Goal: Task Accomplishment & Management: Manage account settings

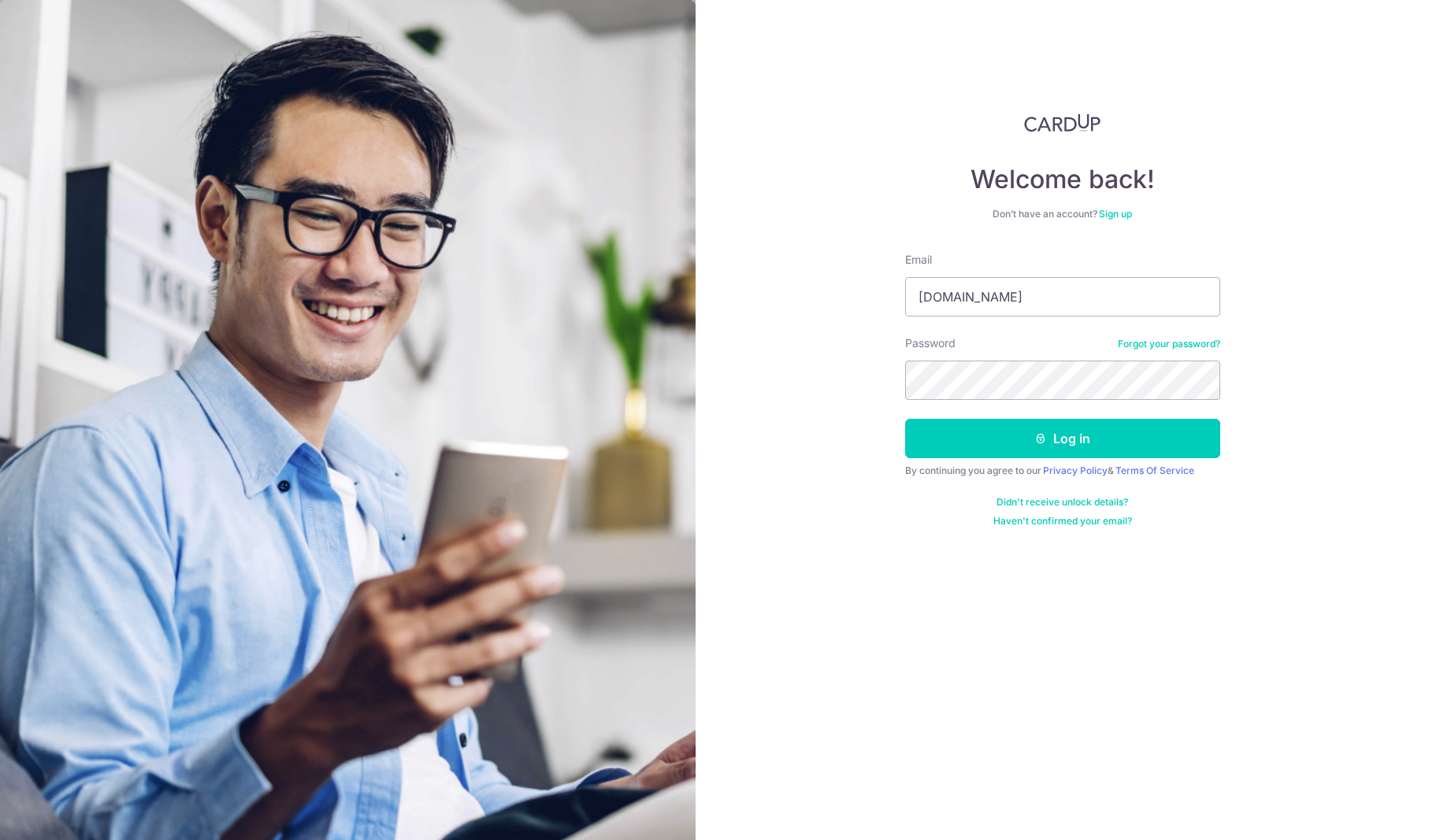
type input "[EMAIL_ADDRESS][DOMAIN_NAME]"
click at [1024, 403] on form "Email aksara.sumethkul@gmail.com Password Forgot your password? Log in By conti…" at bounding box center [1062, 389] width 315 height 276
click at [905, 419] on button "Log in" at bounding box center [1062, 439] width 315 height 40
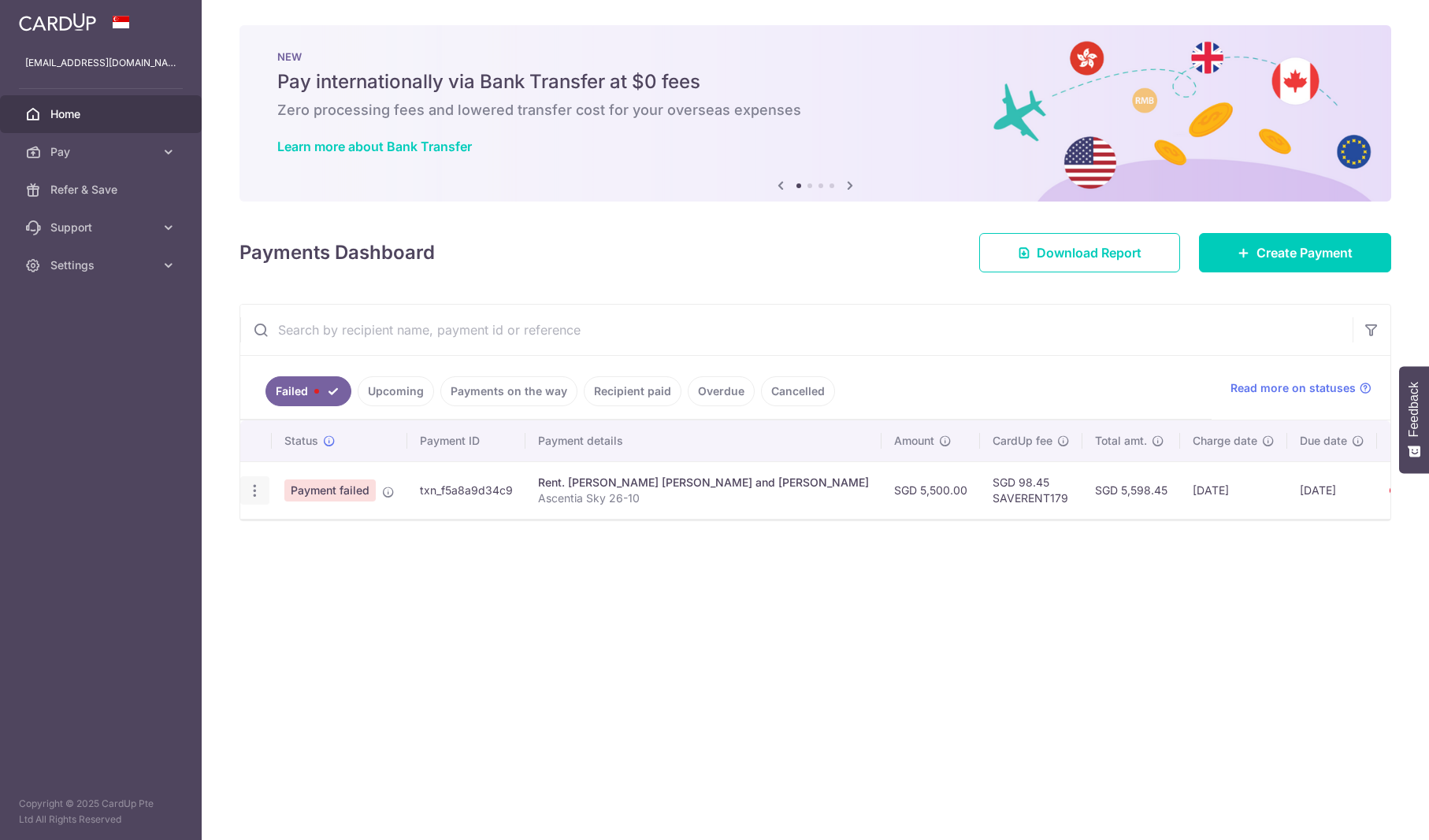
click at [253, 496] on icon "button" at bounding box center [255, 491] width 17 height 17
click at [326, 494] on span "Payment failed" at bounding box center [330, 490] width 91 height 22
click at [254, 494] on icon "button" at bounding box center [255, 491] width 17 height 17
click at [272, 531] on icon at bounding box center [263, 533] width 19 height 19
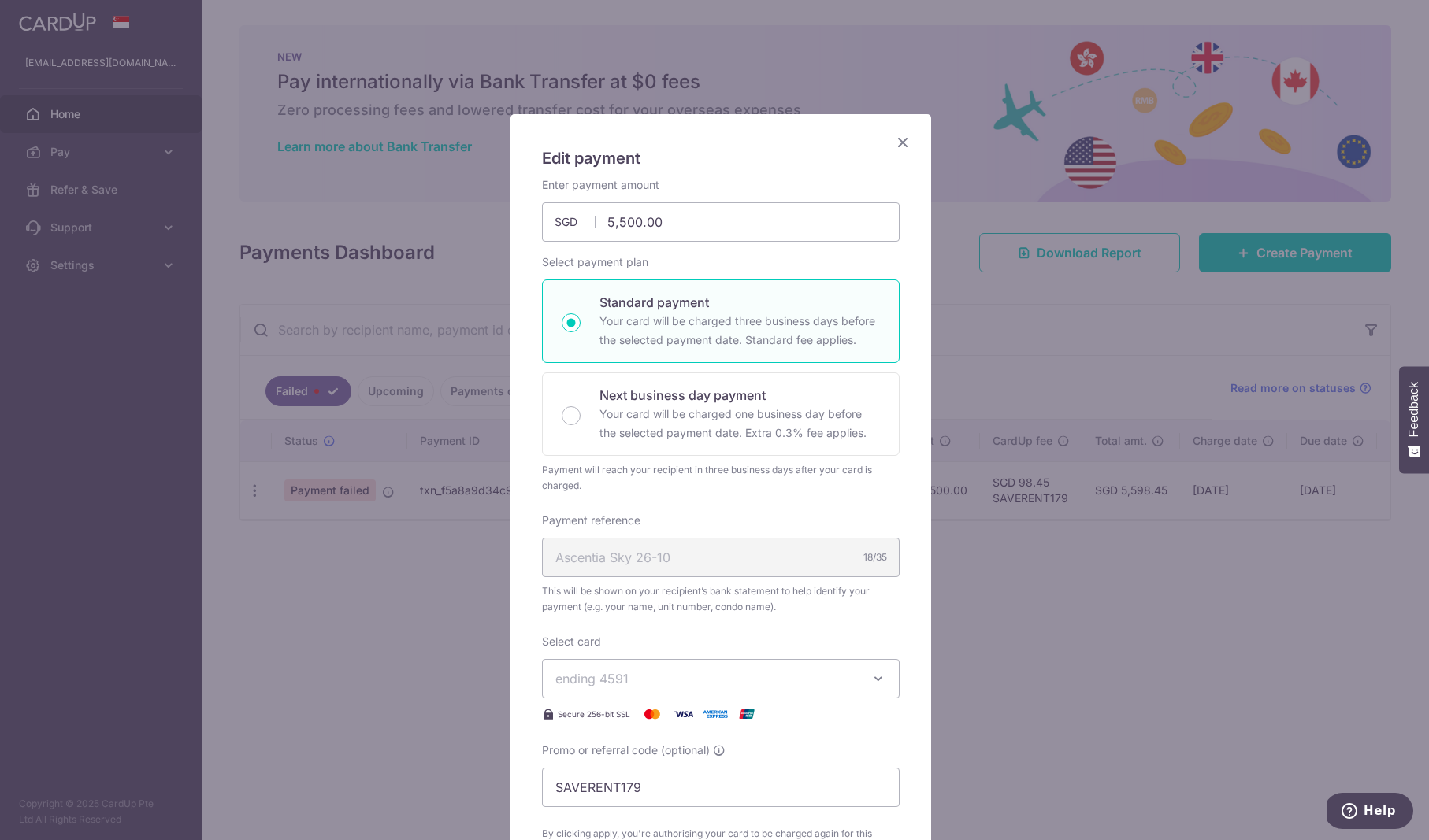
click at [900, 136] on icon "Close" at bounding box center [902, 142] width 19 height 20
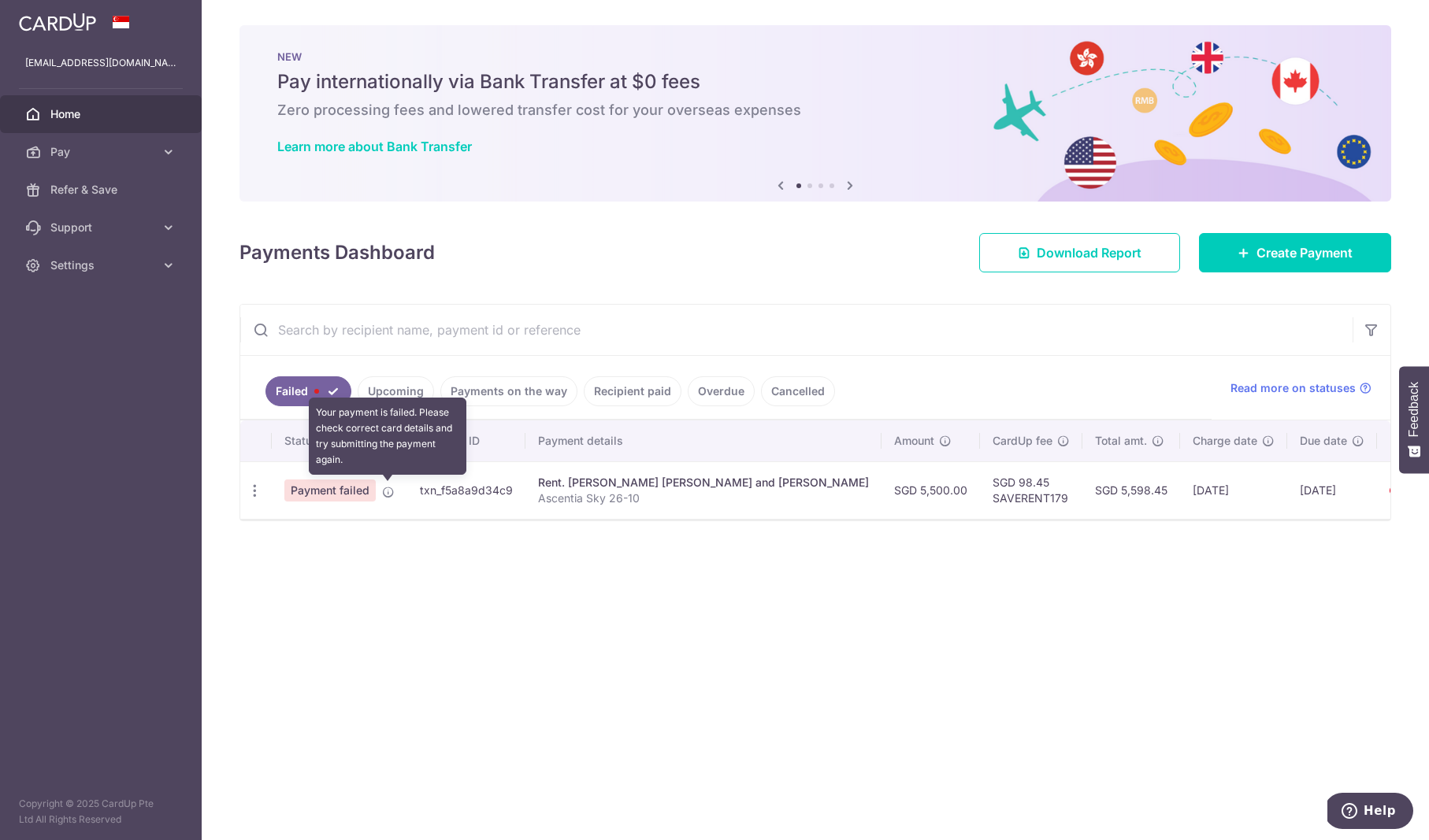
click at [385, 495] on icon at bounding box center [388, 492] width 12 height 12
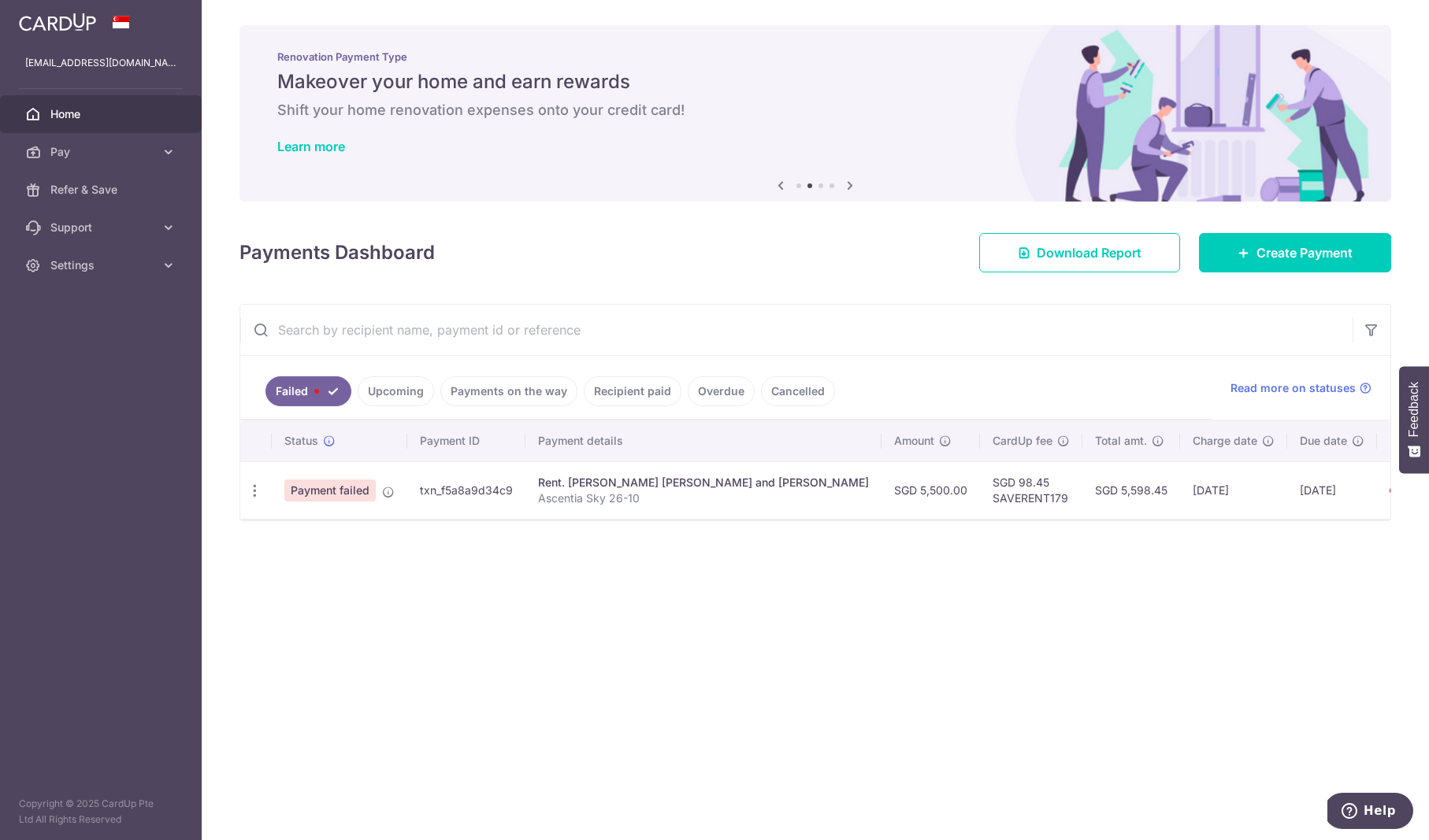
click at [391, 387] on link "Upcoming" at bounding box center [396, 391] width 76 height 30
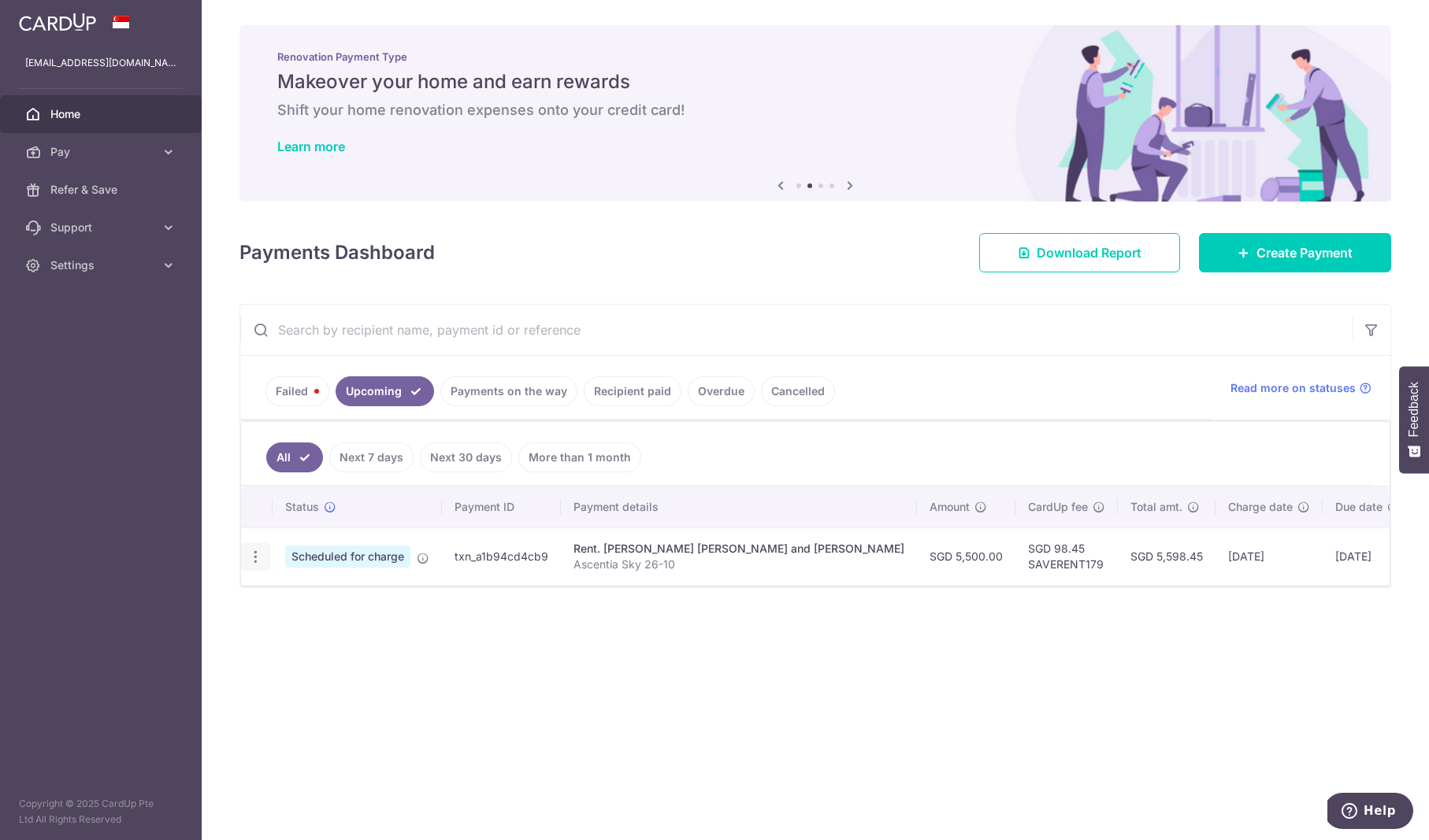
click at [260, 562] on icon "button" at bounding box center [256, 558] width 17 height 17
click at [316, 640] on span "Cancel payment" at bounding box center [339, 639] width 105 height 19
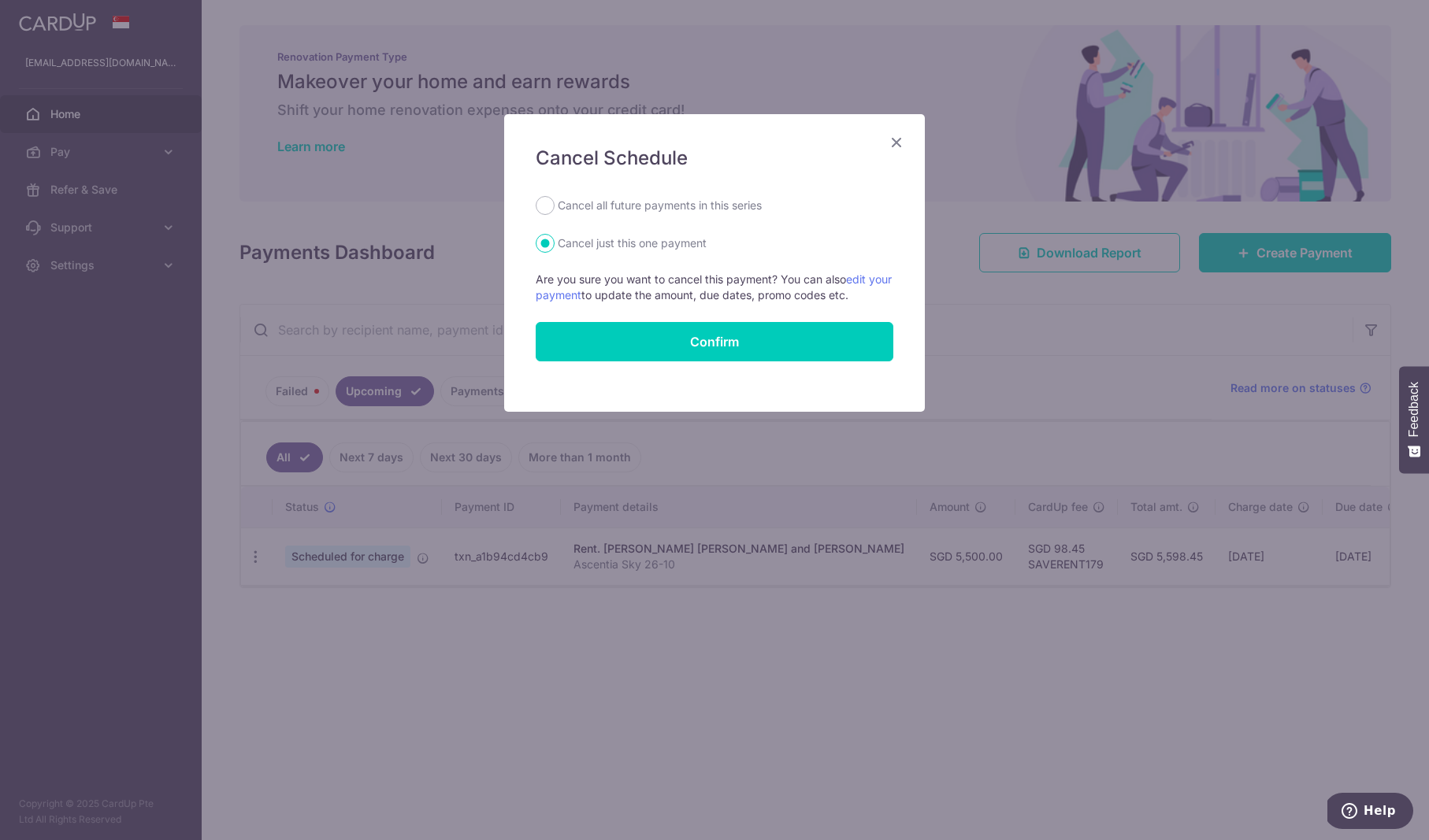
click at [702, 205] on label "Cancel all future payments in this series" at bounding box center [659, 205] width 204 height 19
click at [554, 205] on input "Cancel all future payments in this series" at bounding box center [544, 205] width 19 height 19
radio input "true"
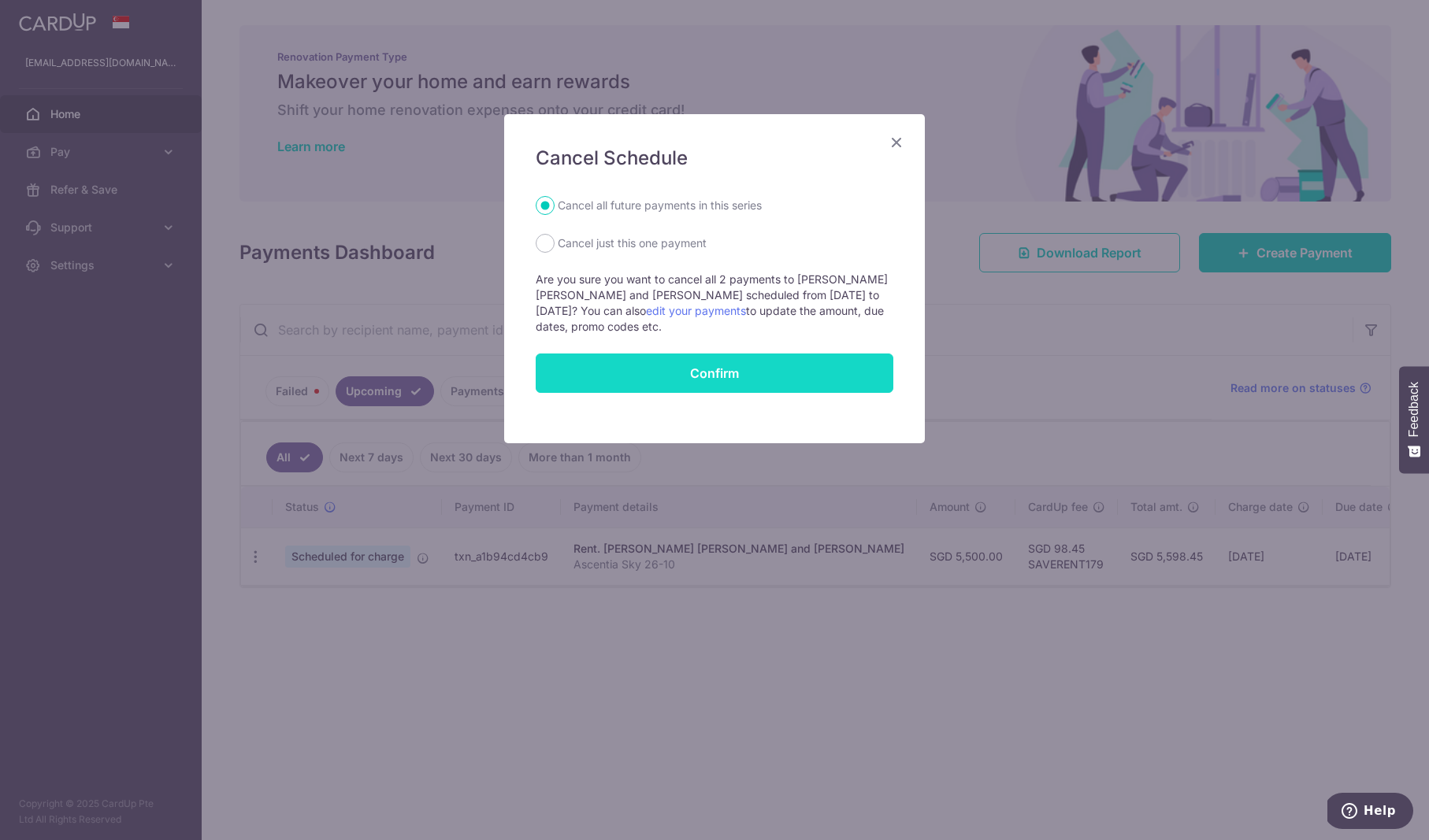
click at [728, 376] on button "Confirm" at bounding box center [714, 374] width 358 height 40
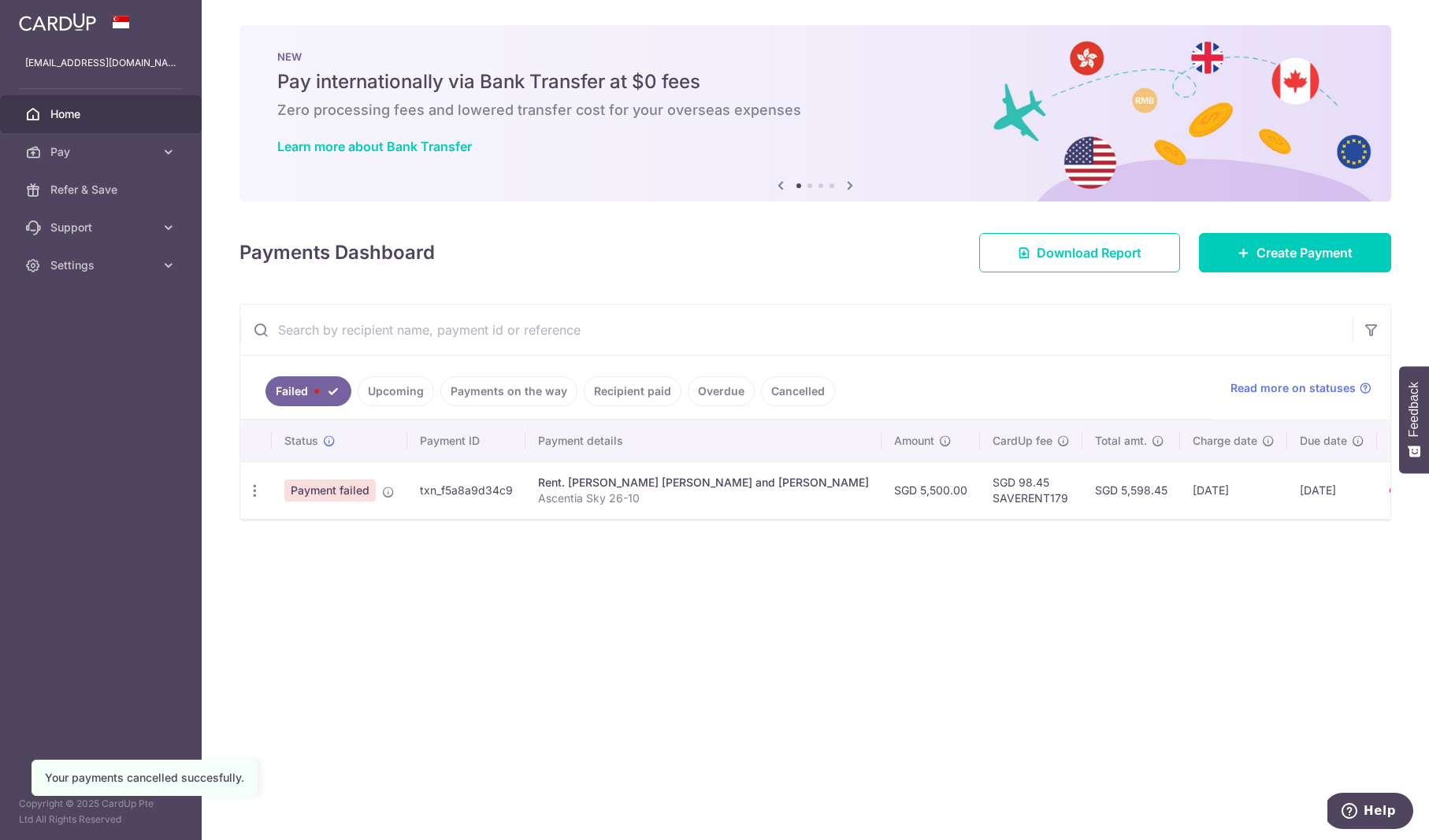
click at [398, 384] on link "Upcoming" at bounding box center [396, 391] width 76 height 30
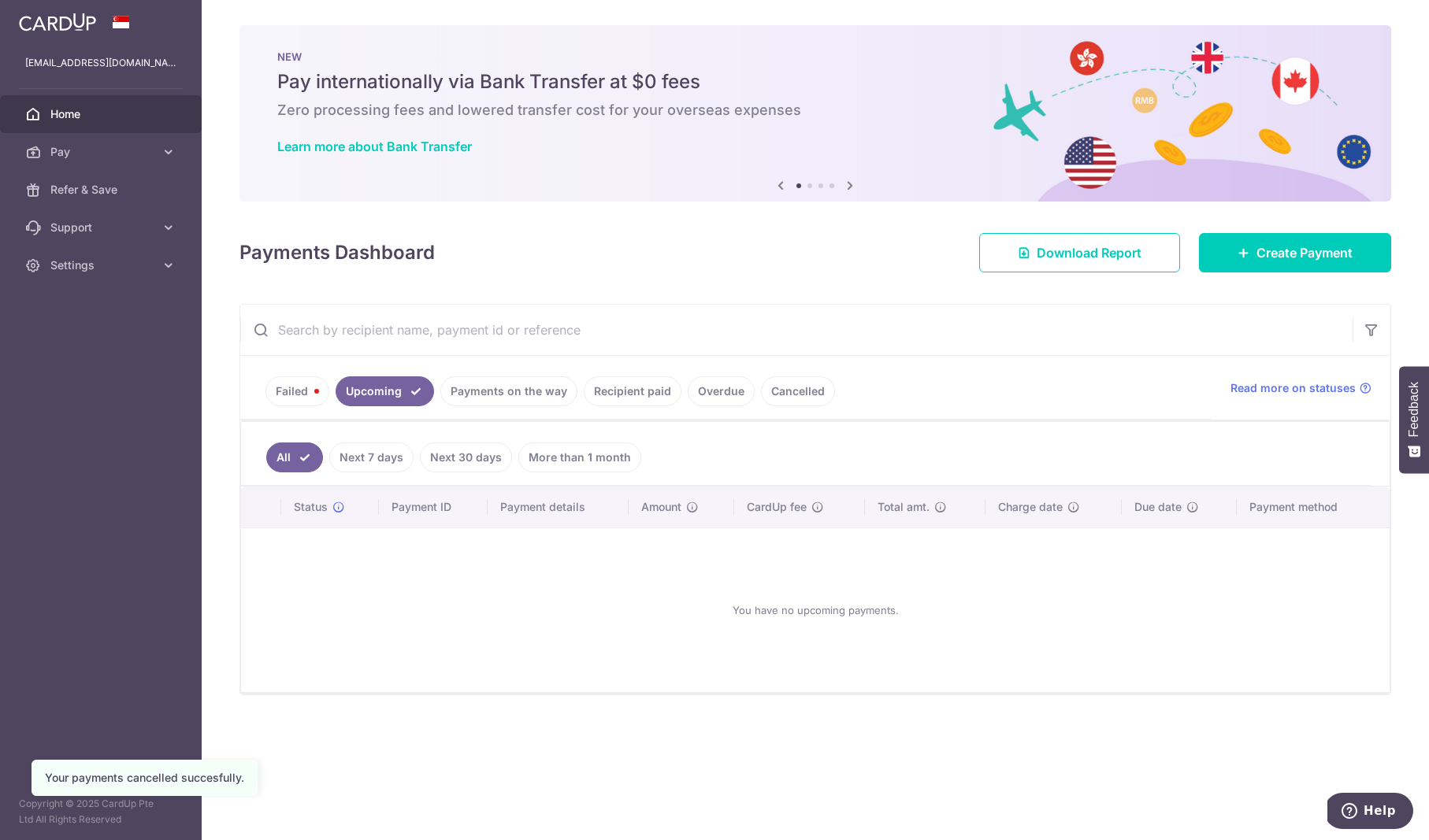
click at [529, 393] on link "Payments on the way" at bounding box center [508, 391] width 137 height 30
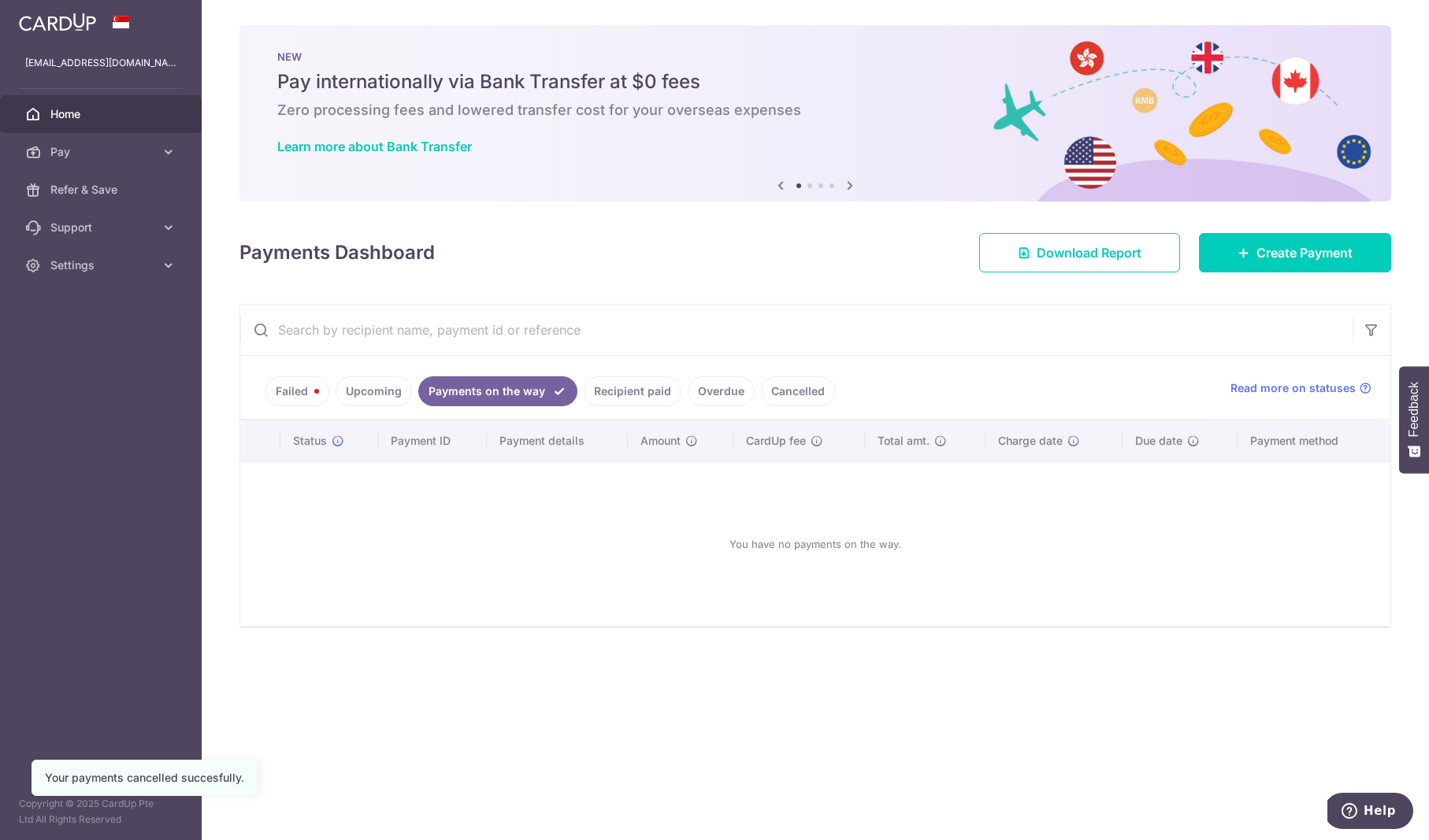
click at [606, 389] on link "Recipient paid" at bounding box center [632, 391] width 98 height 30
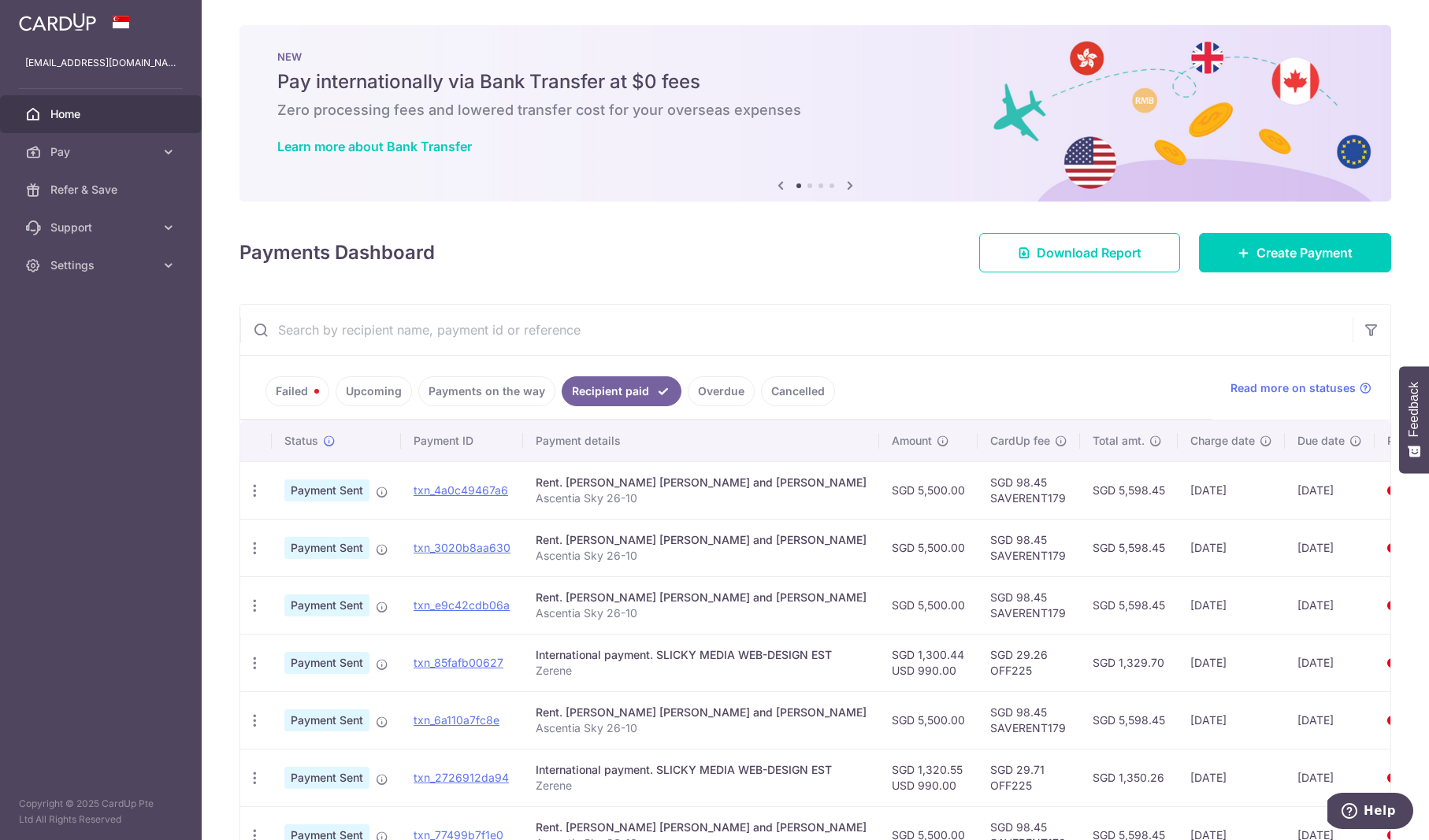
click at [724, 397] on link "Overdue" at bounding box center [721, 391] width 67 height 30
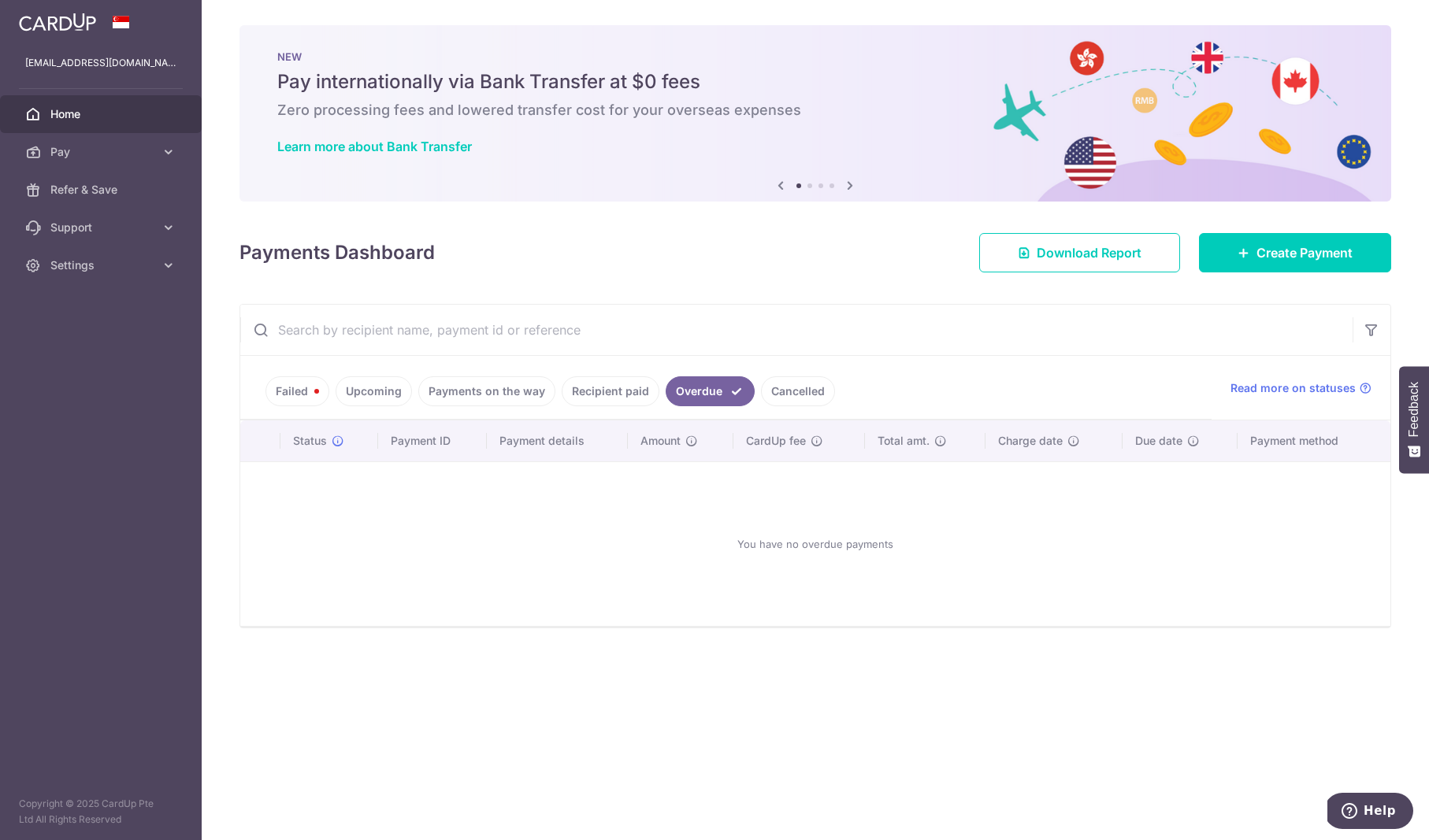
click at [780, 393] on link "Cancelled" at bounding box center [797, 391] width 74 height 30
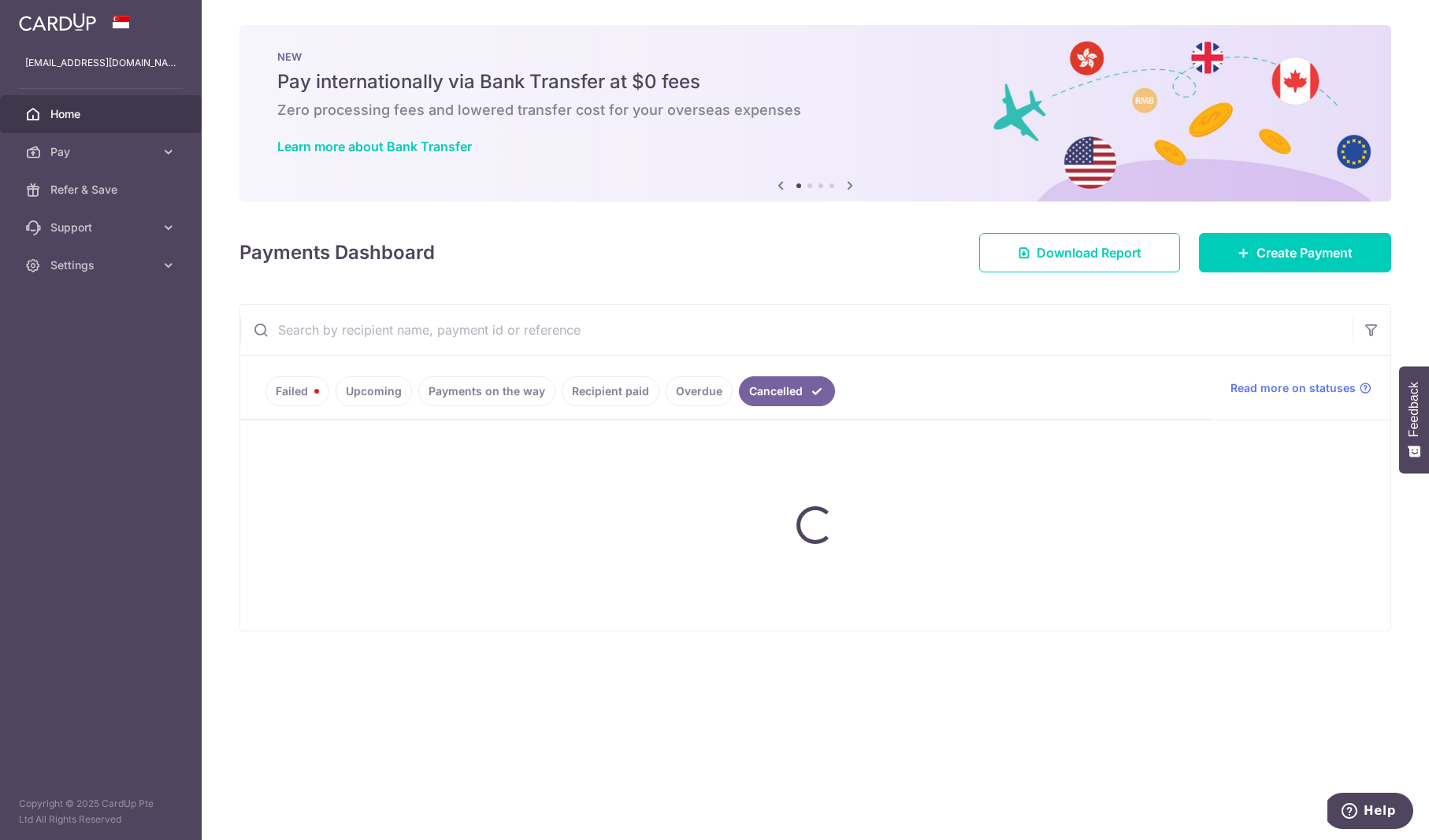
click at [280, 400] on ul "Failed Upcoming Payments on the way Recipient paid Overdue Cancelled" at bounding box center [726, 388] width 971 height 64
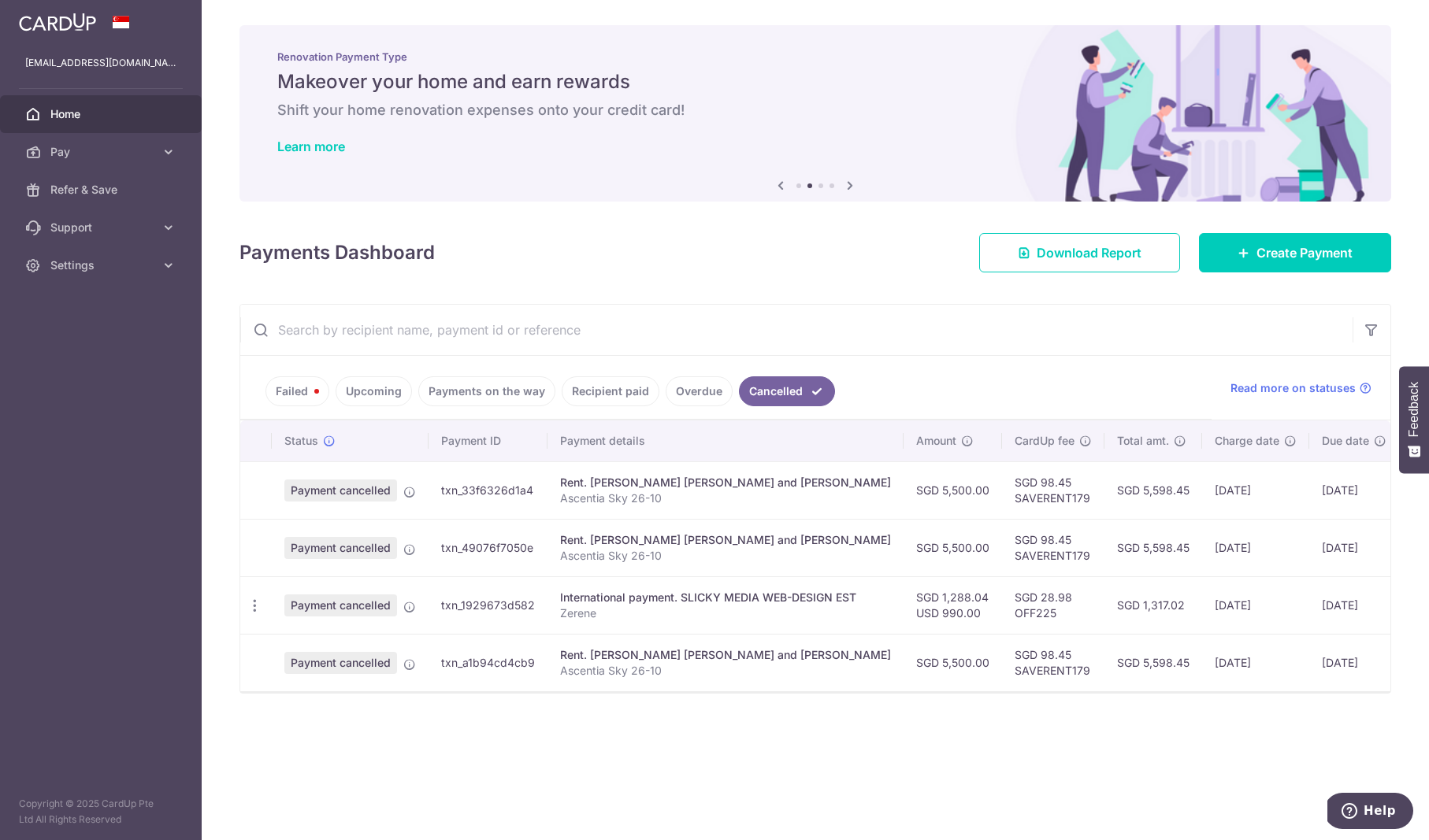
click at [370, 389] on link "Upcoming" at bounding box center [374, 391] width 76 height 30
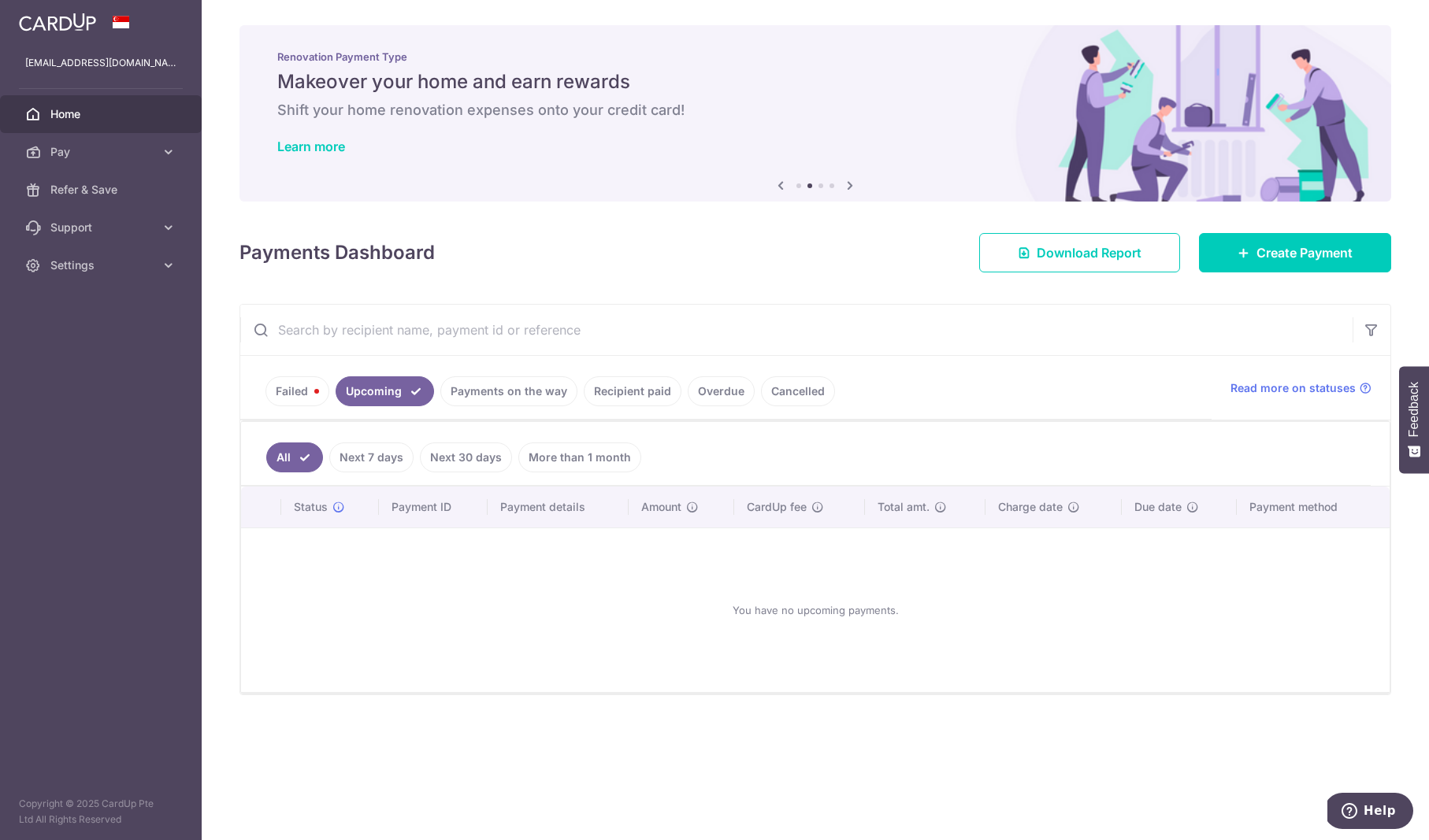
click at [467, 389] on link "Payments on the way" at bounding box center [508, 391] width 137 height 30
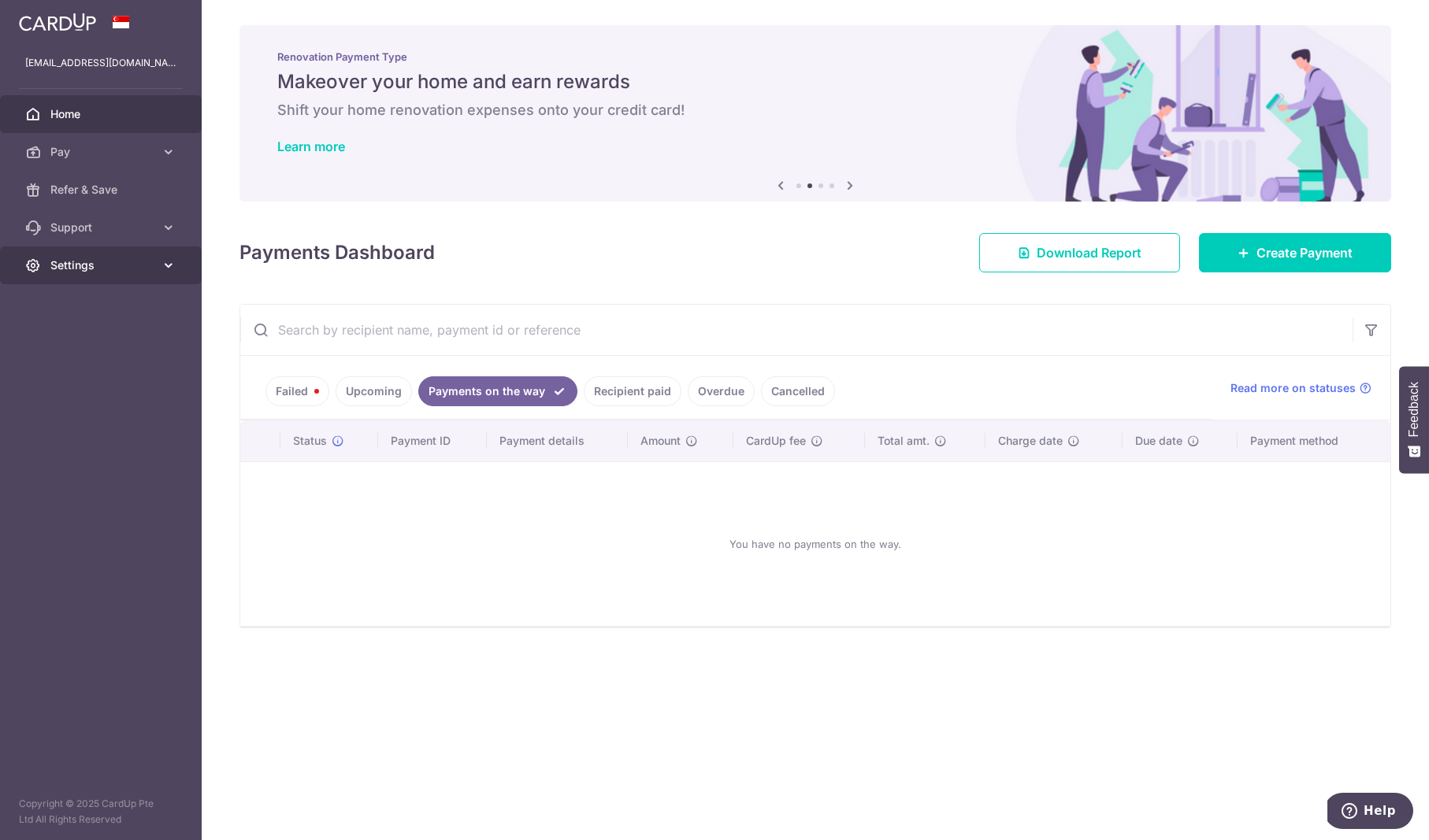
click at [115, 265] on span "Settings" at bounding box center [102, 265] width 104 height 16
click at [62, 338] on span "Logout" at bounding box center [102, 340] width 104 height 16
